Goal: Information Seeking & Learning: Learn about a topic

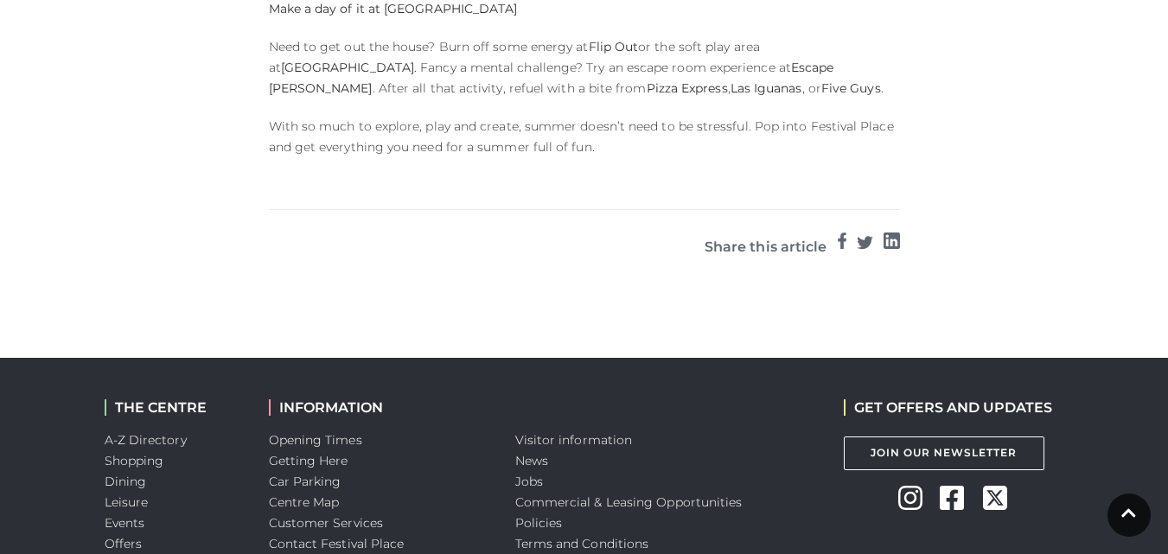
scroll to position [1816, 0]
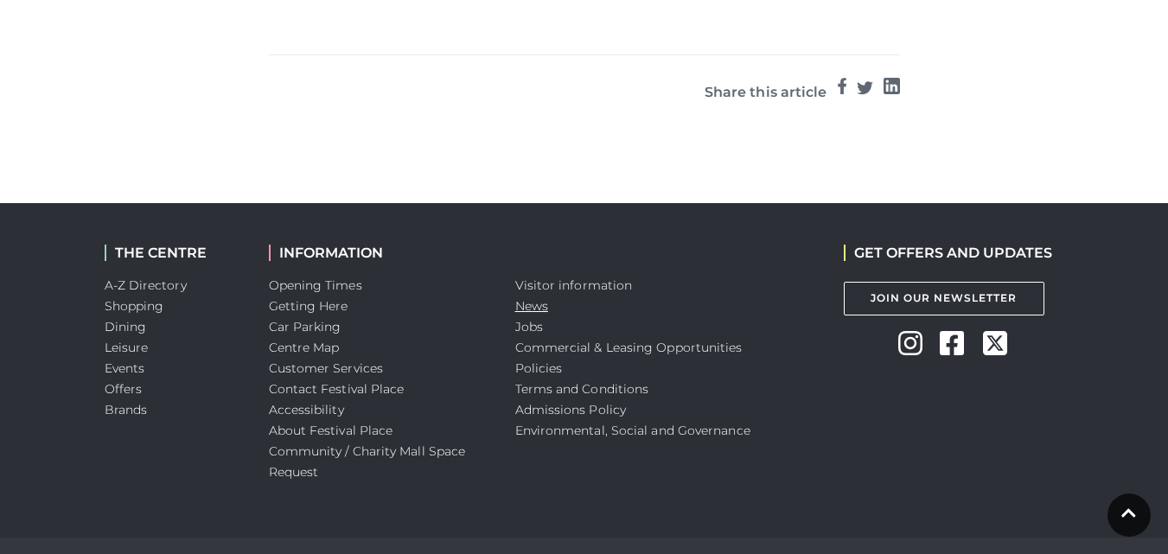
click at [536, 298] on link "News" at bounding box center [531, 306] width 33 height 16
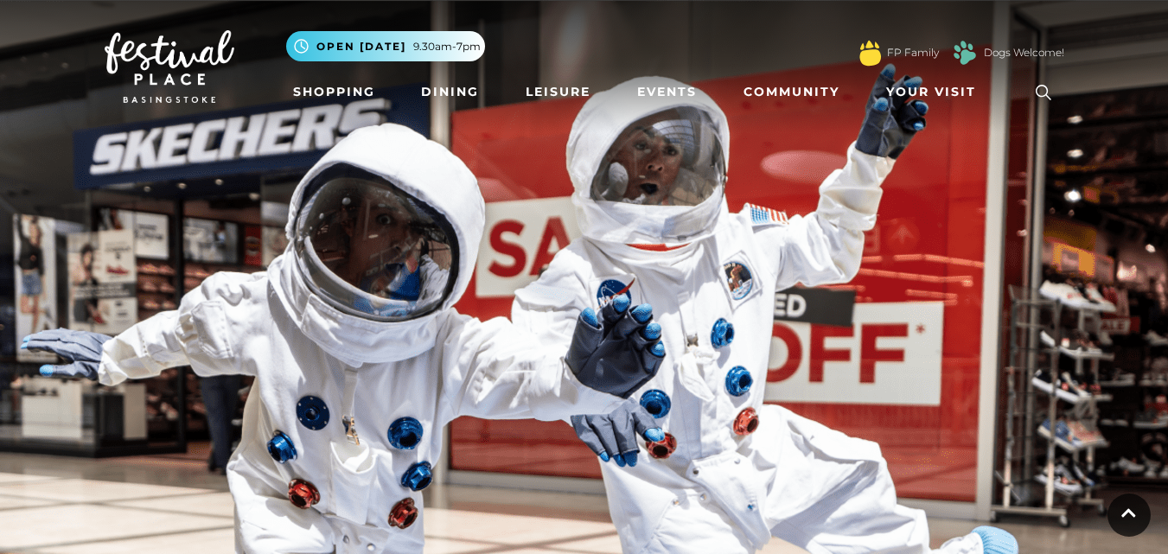
scroll to position [692, 0]
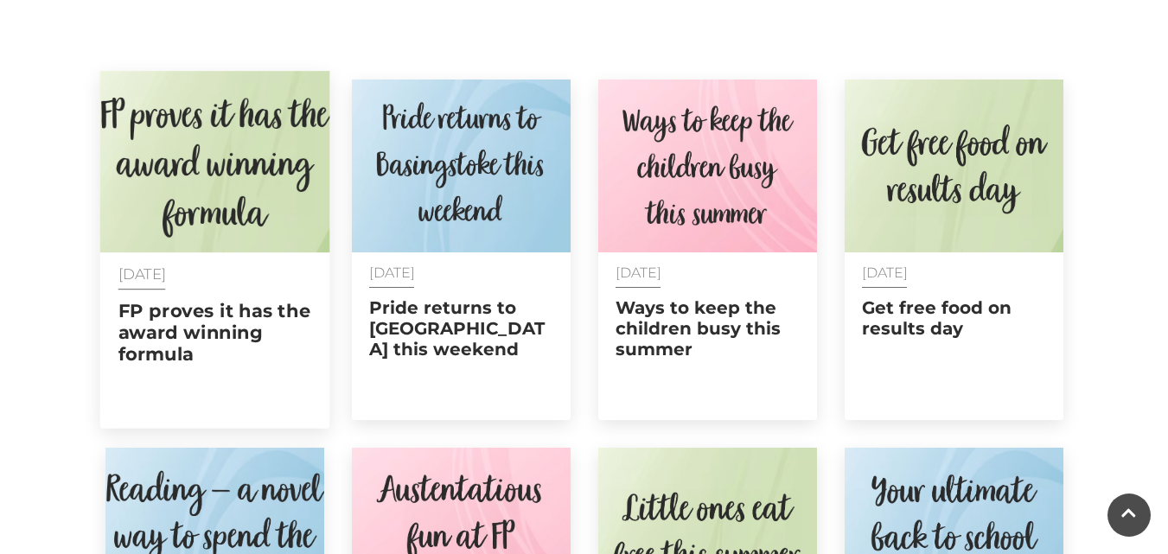
click at [214, 176] on img at bounding box center [214, 162] width 230 height 182
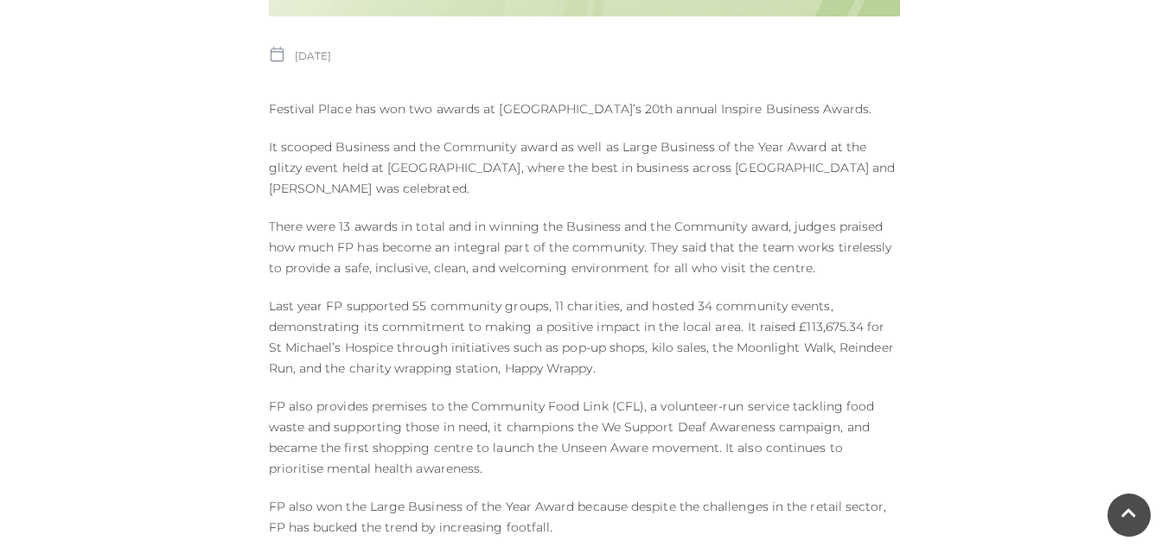
scroll to position [778, 0]
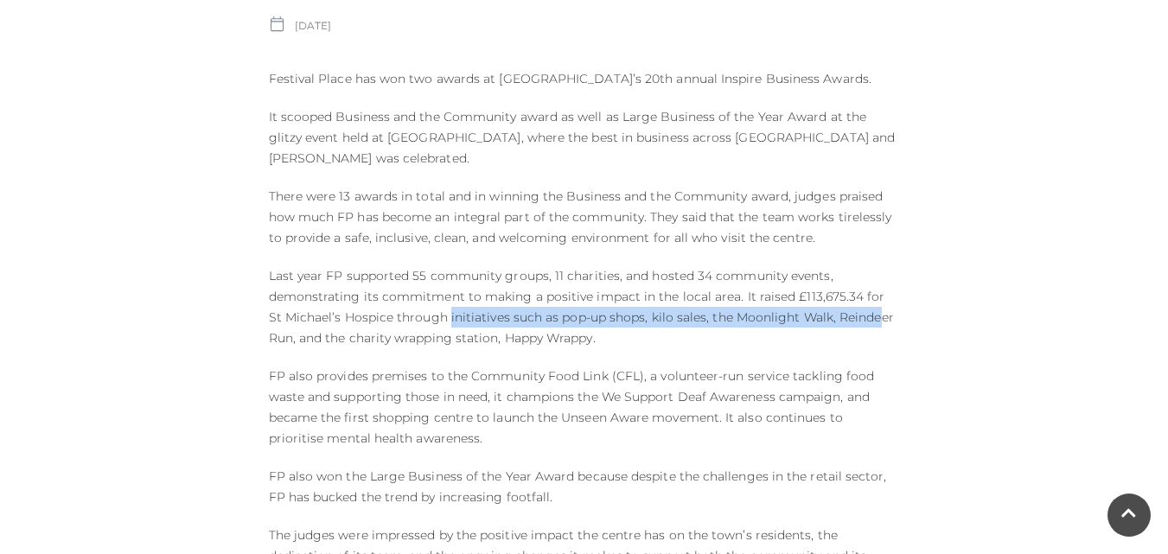
drag, startPoint x: 432, startPoint y: 297, endPoint x: 860, endPoint y: 286, distance: 428.2
click at [860, 286] on p "Last year FP supported 55 community groups, 11 charities, and hosted 34 communi…" at bounding box center [584, 306] width 631 height 83
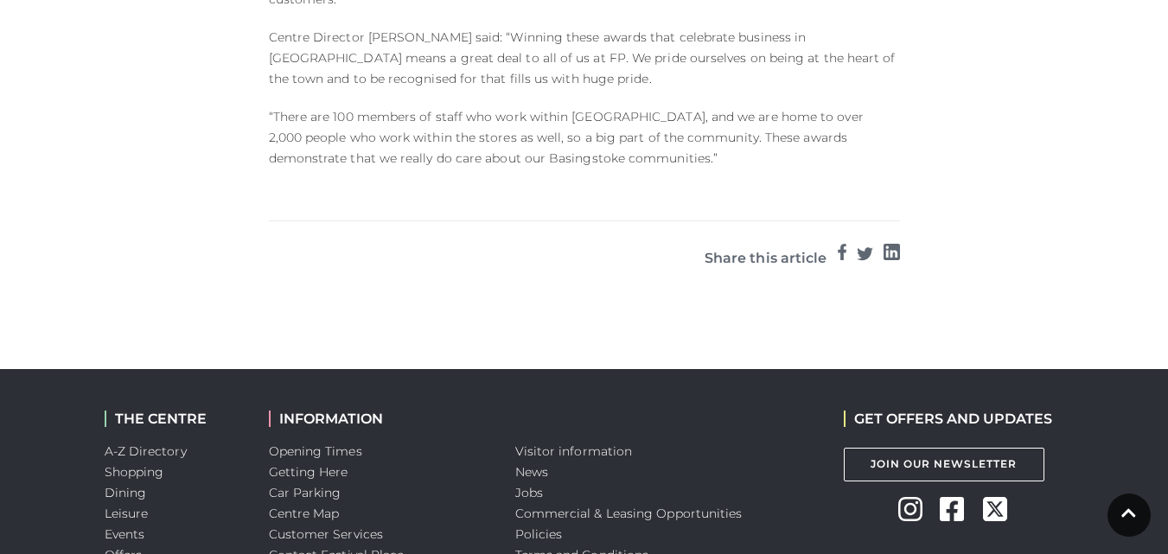
scroll to position [1520, 0]
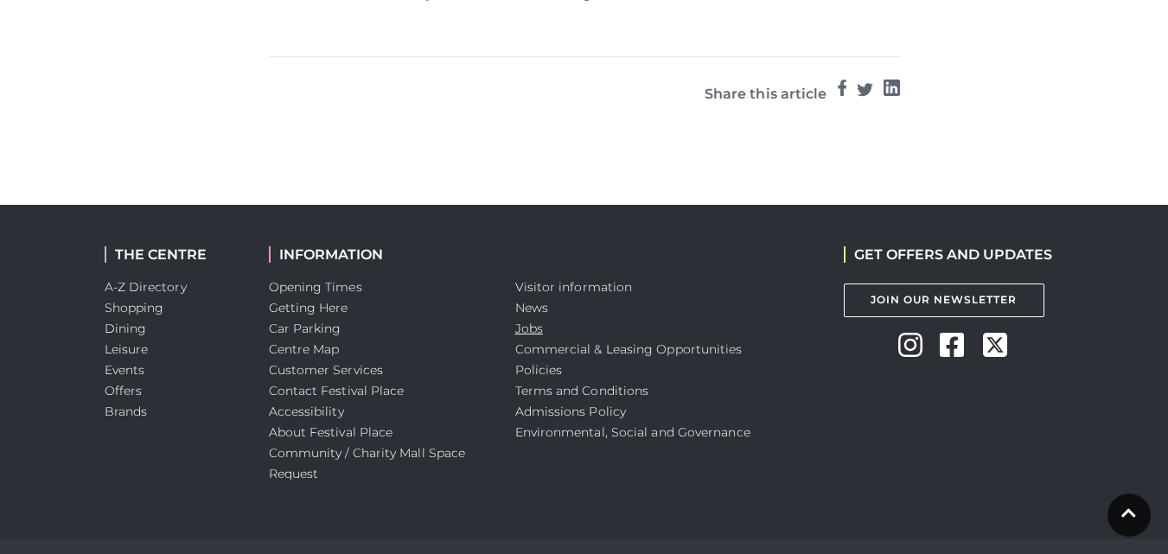
click at [519, 321] on link "Jobs" at bounding box center [529, 329] width 28 height 16
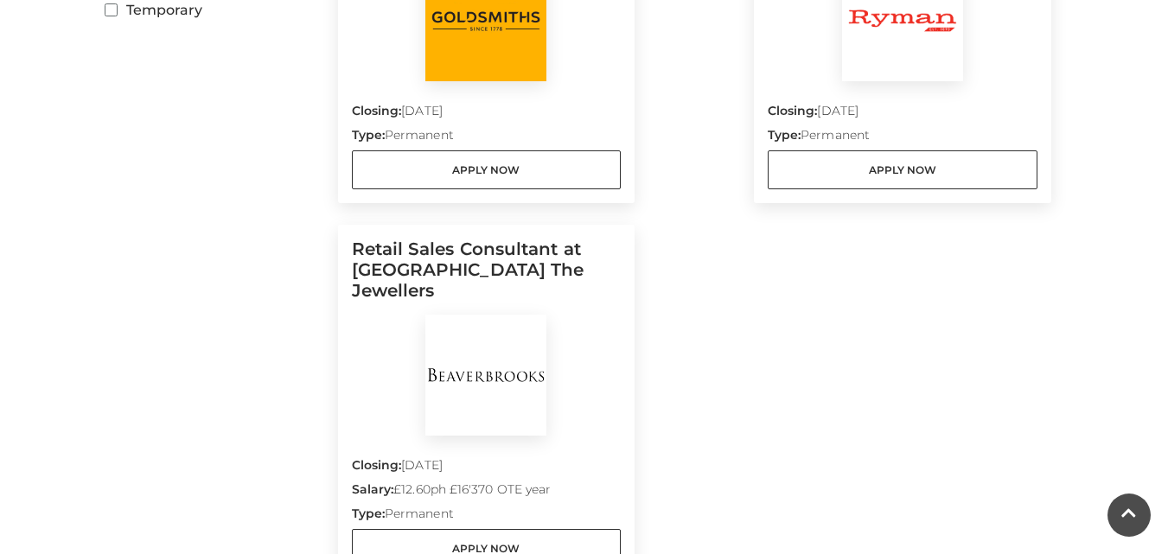
scroll to position [865, 0]
